Goal: Find specific page/section: Find specific page/section

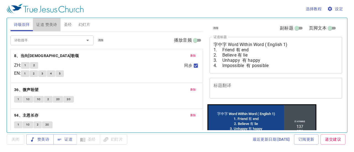
click at [50, 26] on span "证道 赞美诗" at bounding box center [46, 24] width 21 height 7
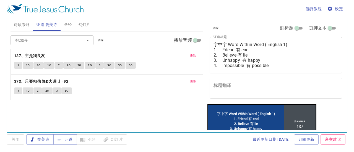
click at [31, 41] on input "诗歌搜寻" at bounding box center [43, 40] width 63 height 6
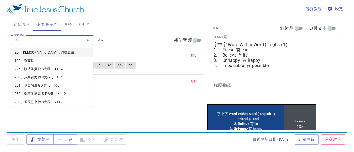
type input "251"
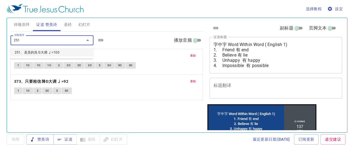
click at [54, 53] on li "251、圣灵的洗 G大调 ♩=100" at bounding box center [51, 52] width 83 height 8
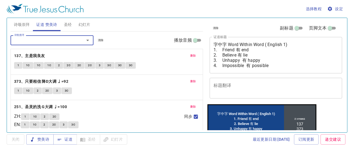
click at [47, 41] on input "诗歌搜寻" at bounding box center [43, 40] width 63 height 6
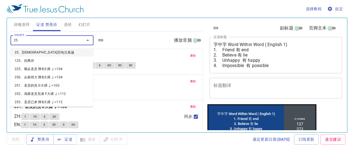
type input "250"
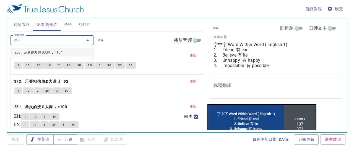
click at [43, 48] on ul "250、从新得力 降B大调 ♩=104" at bounding box center [51, 52] width 83 height 13
click at [44, 51] on li "250、从新得力 降B大调 ♩=104" at bounding box center [51, 52] width 83 height 8
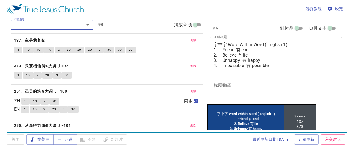
scroll to position [29, 0]
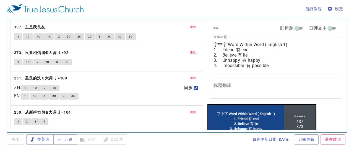
click at [190, 25] on span "删除" at bounding box center [193, 27] width 6 height 5
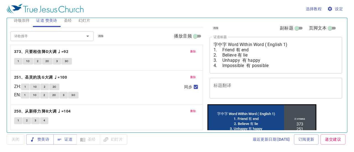
scroll to position [3, 0]
